Goal: Task Accomplishment & Management: Complete application form

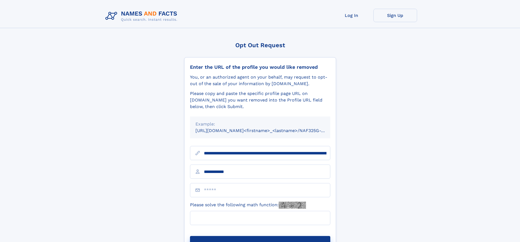
type input "**********"
type input "*"
click at [260, 236] on button "Submit Opt Out Request" at bounding box center [260, 244] width 140 height 17
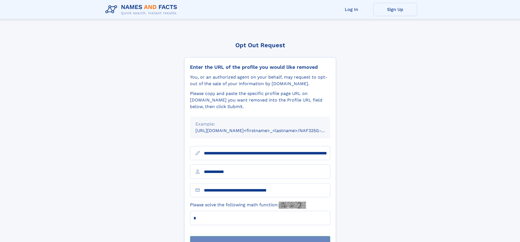
scroll to position [17, 0]
